Goal: Find specific page/section: Find specific page/section

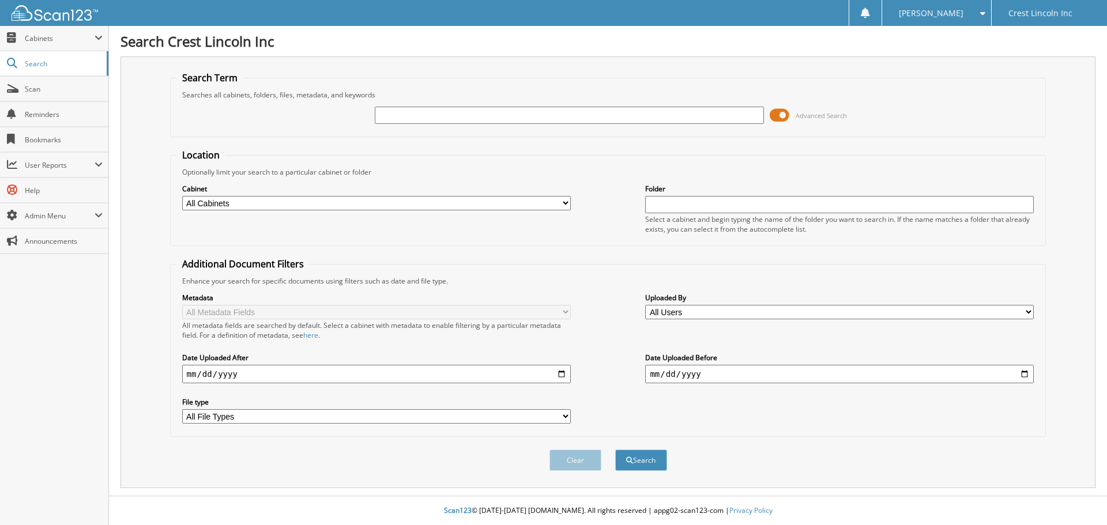
click at [776, 113] on span at bounding box center [780, 115] width 20 height 17
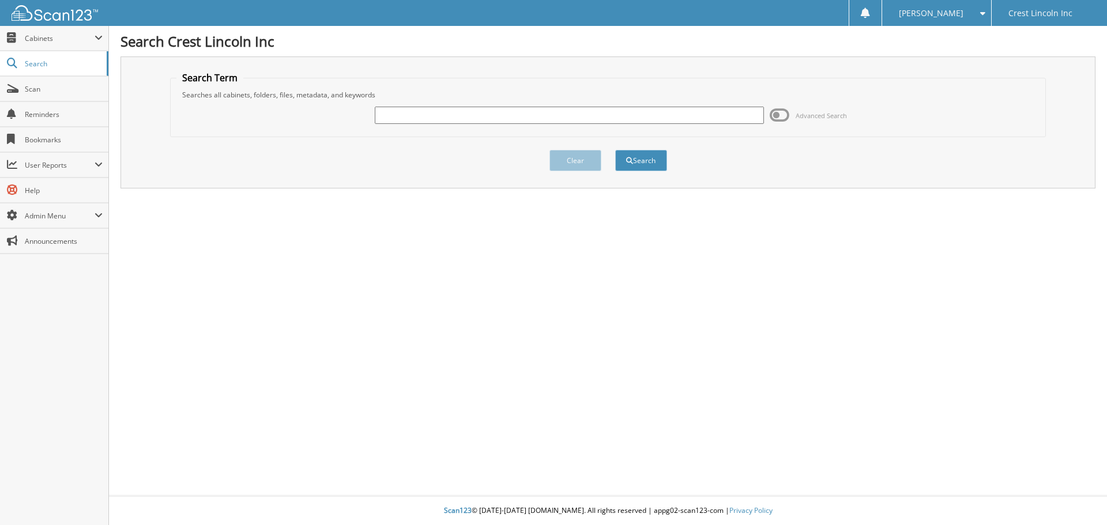
click at [496, 112] on input "text" at bounding box center [569, 115] width 389 height 17
type input "c"
type input "CL25895"
click at [633, 155] on button "Search" at bounding box center [641, 160] width 52 height 21
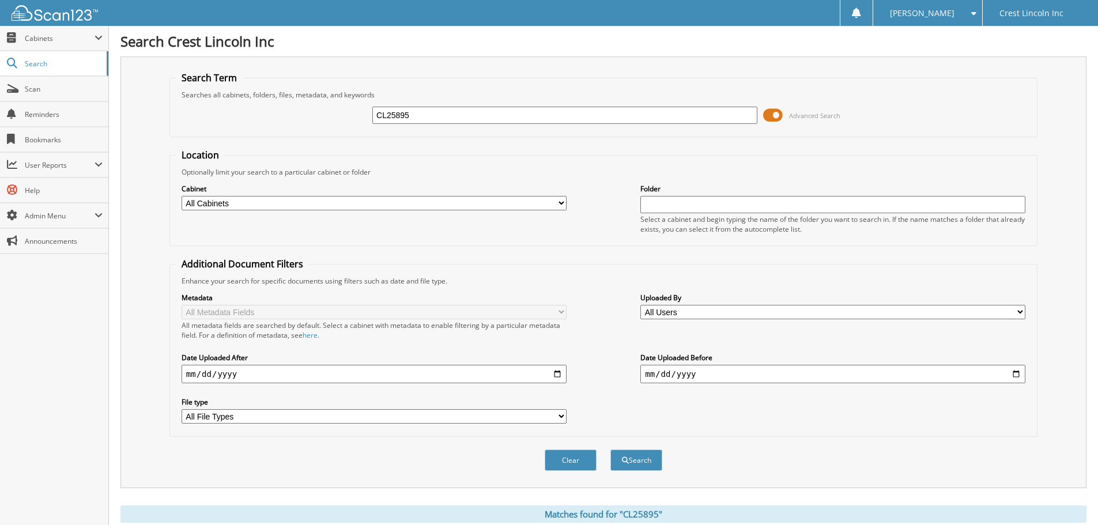
click at [770, 115] on span at bounding box center [773, 115] width 20 height 17
